Goal: Complete application form: Complete application form

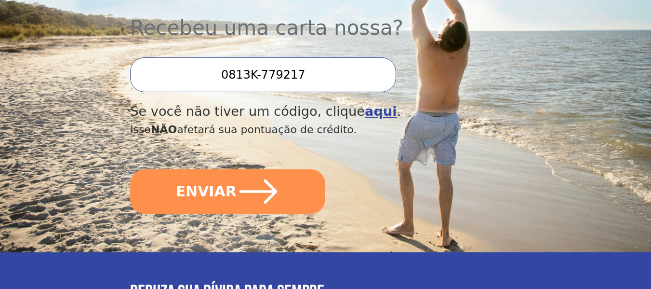
scroll to position [352, 0]
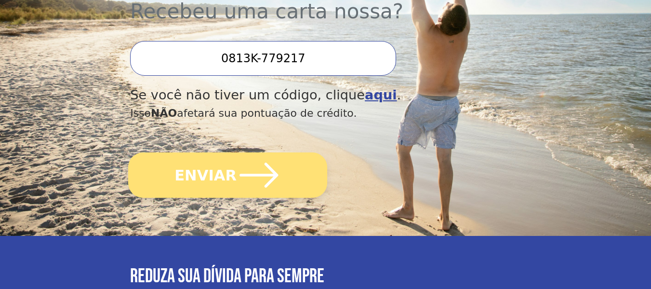
click at [226, 166] on font "ENVIAR" at bounding box center [206, 174] width 62 height 17
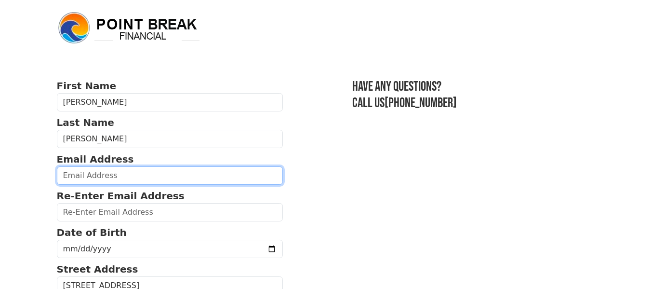
click at [88, 176] on input "email" at bounding box center [170, 175] width 227 height 18
type input "nsjvip@gmail.com"
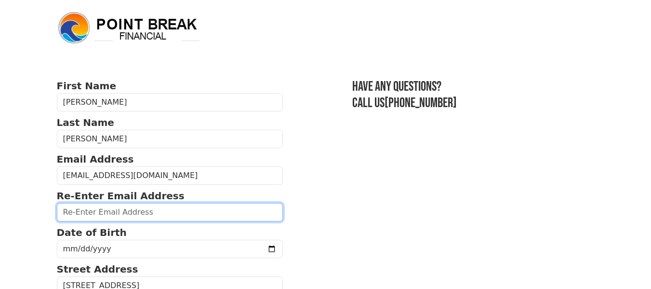
click at [89, 219] on input "email" at bounding box center [170, 212] width 227 height 18
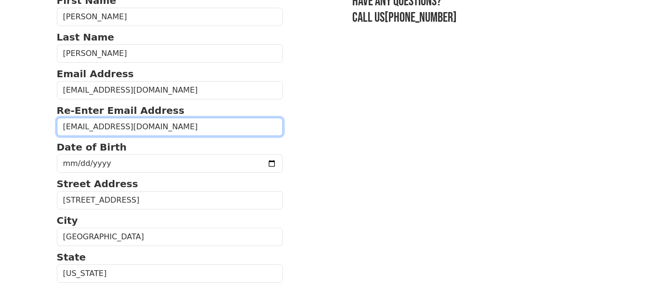
scroll to position [80, 0]
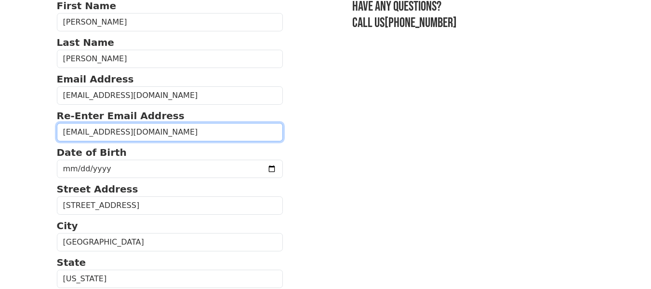
type input "nsjvip@gmail.com"
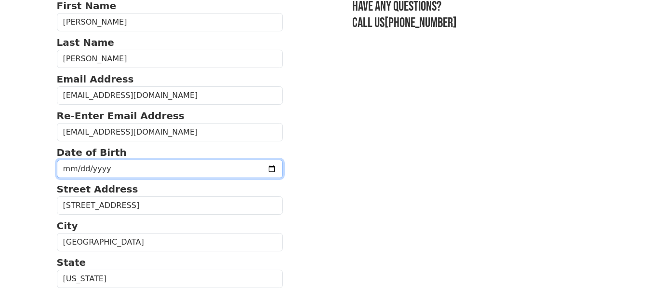
click at [67, 170] on input "date" at bounding box center [170, 169] width 227 height 18
type input "1972-07-27"
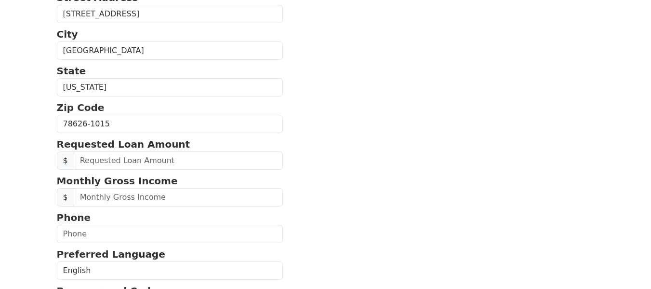
scroll to position [281, 0]
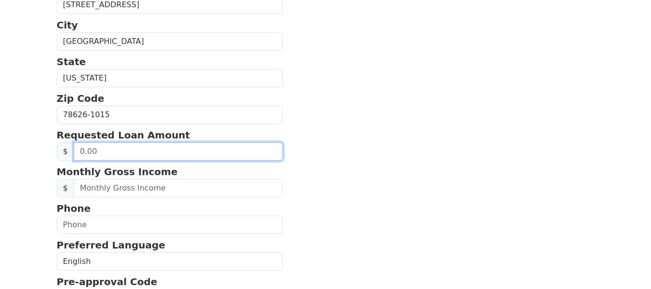
click at [145, 152] on input "text" at bounding box center [179, 151] width 210 height 18
type input "20,000.00"
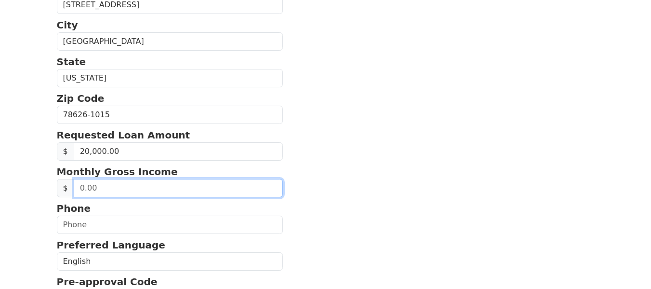
click at [107, 184] on input "text" at bounding box center [179, 188] width 210 height 18
type input "7,000.00"
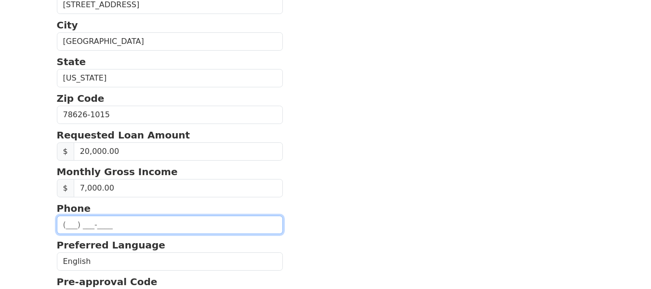
click at [65, 224] on input "text" at bounding box center [170, 225] width 227 height 18
type input "(754) 736-4512"
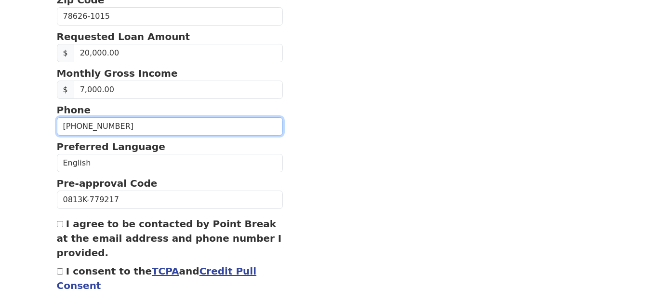
scroll to position [385, 0]
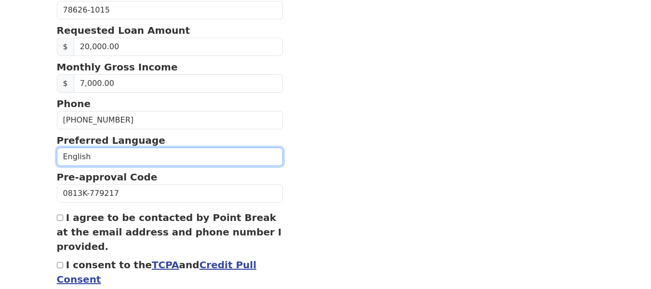
click at [197, 159] on select "English Spanish" at bounding box center [170, 157] width 227 height 18
select select "Spanish"
click at [57, 148] on select "English Spanish" at bounding box center [170, 157] width 227 height 18
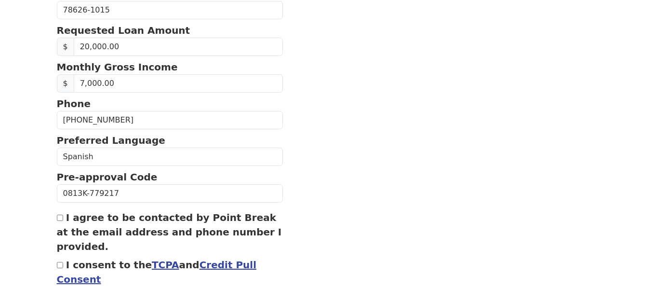
click at [60, 218] on input "I agree to be contacted by Point Break at the email address and phone number I …" at bounding box center [60, 218] width 6 height 6
checkbox input "true"
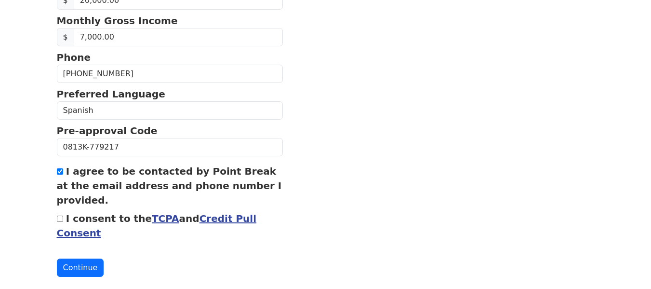
scroll to position [448, 0]
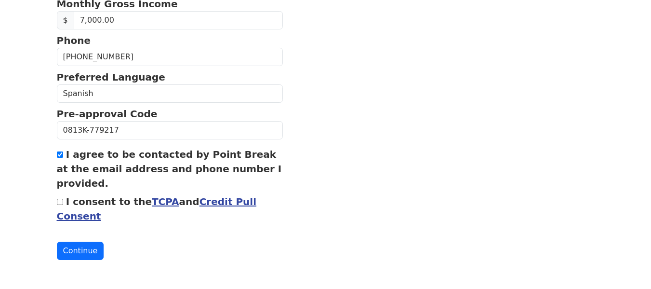
click at [59, 201] on input "I consent to the TCPA and Credit Pull Consent" at bounding box center [60, 202] width 6 height 6
checkbox input "true"
click at [75, 252] on button "Continue" at bounding box center [80, 251] width 47 height 18
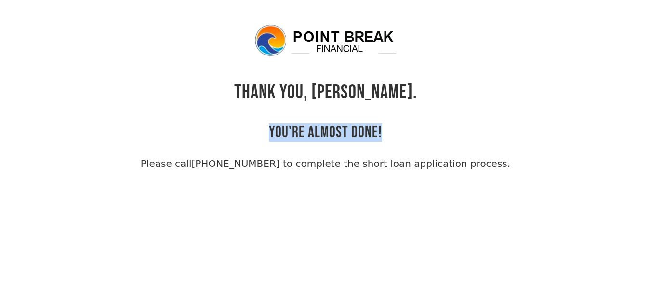
drag, startPoint x: 270, startPoint y: 130, endPoint x: 381, endPoint y: 131, distance: 111.4
click at [381, 131] on h2 "YOU'RE ALMOST DONE!" at bounding box center [325, 123] width 113 height 38
copy h2 "YOU'RE ALMOST DONE!"
click at [161, 92] on div "THANK YOU, [PERSON_NAME]. YOU'RE ALMOST DONE! Please call [PHONE_NUMBER] to com…" at bounding box center [326, 97] width 538 height 148
